Goal: Navigation & Orientation: Find specific page/section

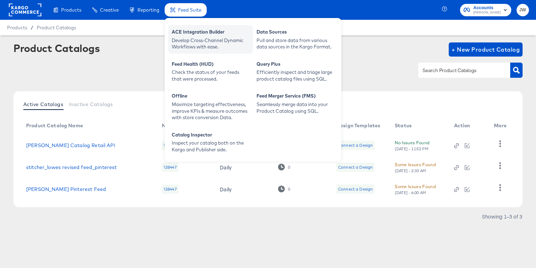
click at [183, 30] on div "ACE Integration Builder" at bounding box center [211, 33] width 78 height 8
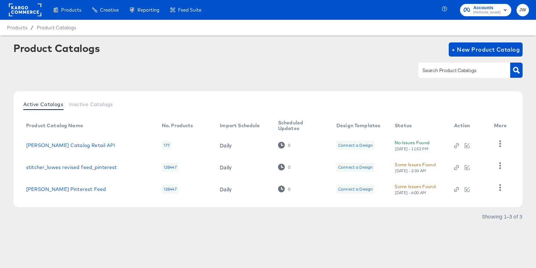
click at [31, 8] on rect at bounding box center [25, 10] width 33 height 13
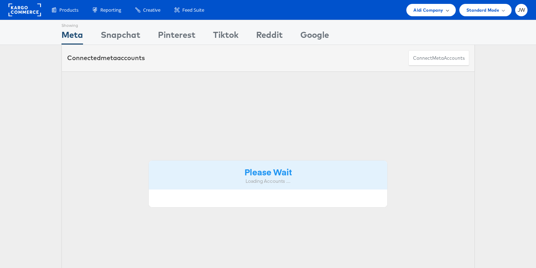
click at [420, 12] on span "Aldi Company" at bounding box center [428, 9] width 30 height 7
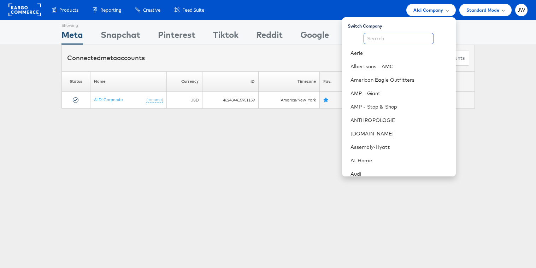
click at [412, 41] on input "text" at bounding box center [399, 38] width 70 height 11
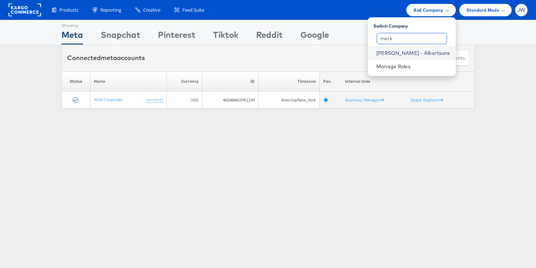
type input "merk"
click at [416, 54] on link "Merkle - Albertsons" at bounding box center [412, 52] width 73 height 7
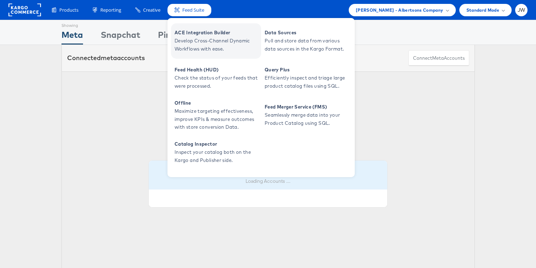
click at [194, 35] on span "ACE Integration Builder" at bounding box center [217, 33] width 85 height 8
